Goal: Complete application form

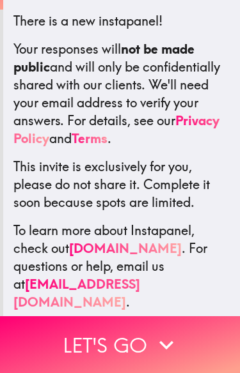
scroll to position [233, 0]
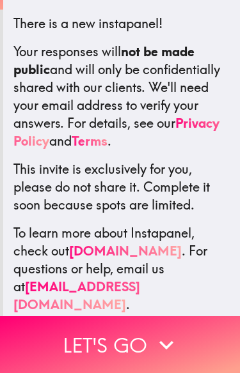
click at [155, 343] on icon "button" at bounding box center [166, 345] width 28 height 28
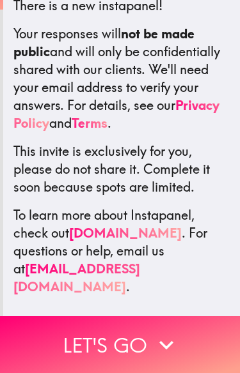
scroll to position [231, 0]
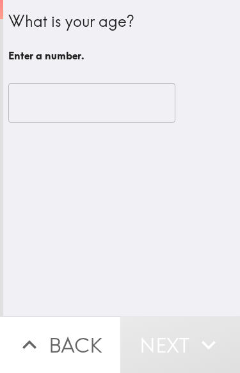
click at [113, 102] on input "number" at bounding box center [91, 103] width 167 height 40
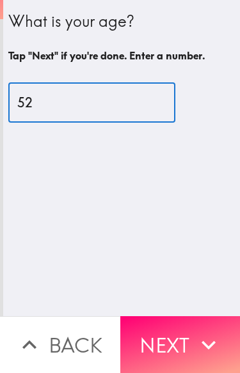
type input "52"
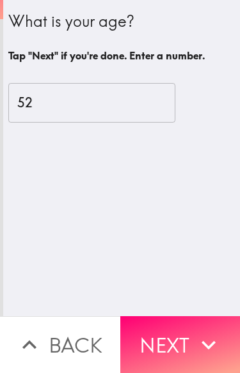
click at [184, 337] on button "Next" at bounding box center [180, 344] width 120 height 57
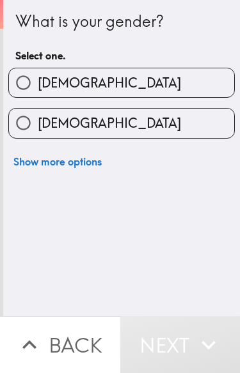
click at [177, 121] on label "[DEMOGRAPHIC_DATA]" at bounding box center [121, 123] width 225 height 29
click at [38, 121] on input "[DEMOGRAPHIC_DATA]" at bounding box center [23, 123] width 29 height 29
radio input "true"
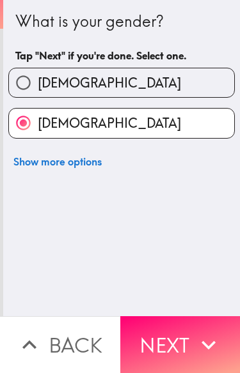
click at [207, 328] on button "Next" at bounding box center [180, 344] width 120 height 57
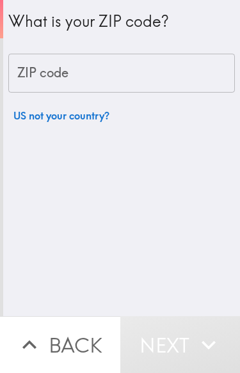
click at [144, 81] on input "ZIP code" at bounding box center [121, 74] width 226 height 40
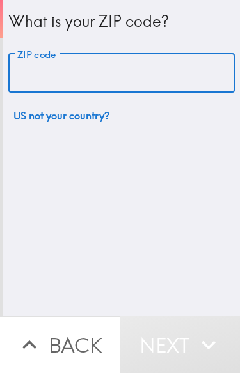
type input "5"
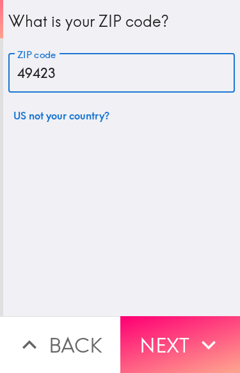
type input "49423"
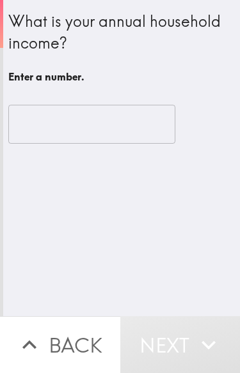
click at [105, 132] on input "number" at bounding box center [91, 125] width 167 height 40
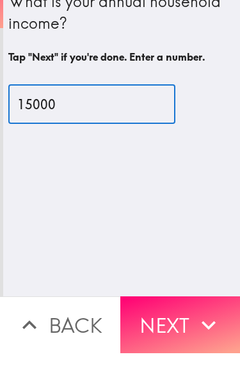
type input "15000"
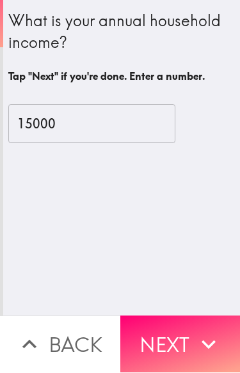
click at [196, 336] on icon "button" at bounding box center [208, 345] width 28 height 28
